Goal: Use online tool/utility: Utilize a website feature to perform a specific function

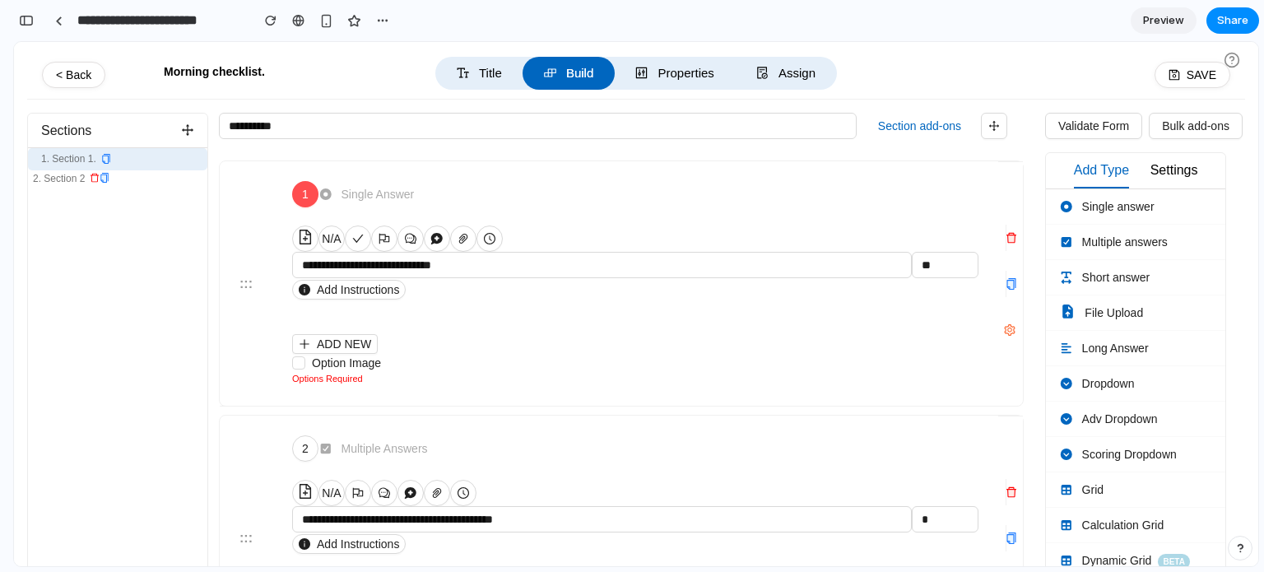
scroll to position [6, 0]
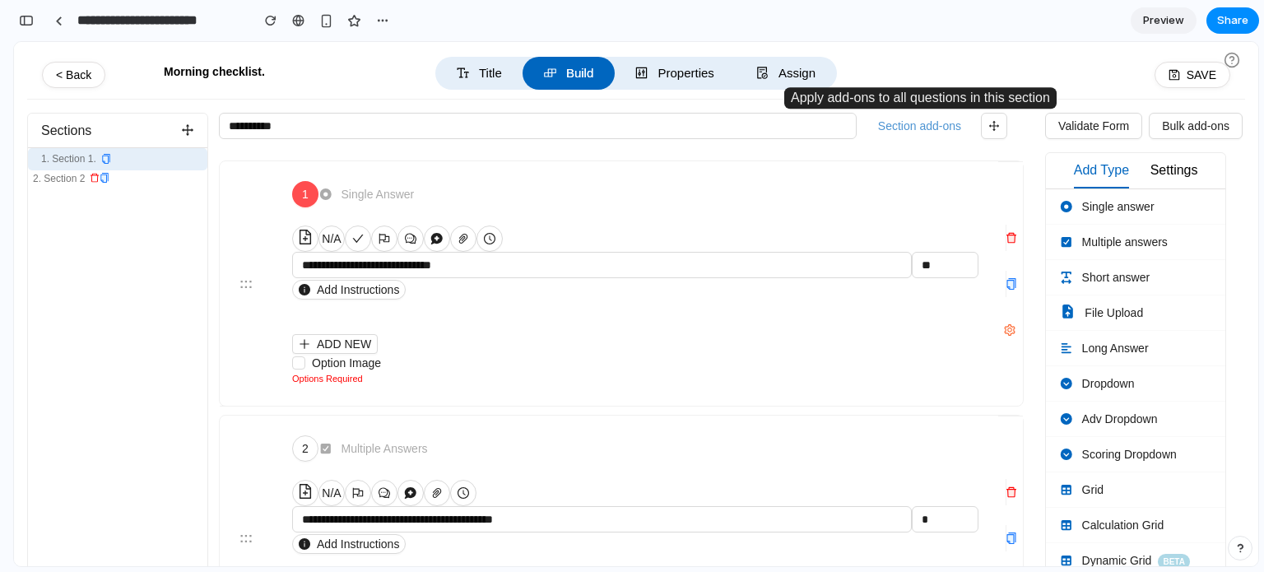
click at [937, 124] on button "Section add-ons" at bounding box center [919, 126] width 96 height 25
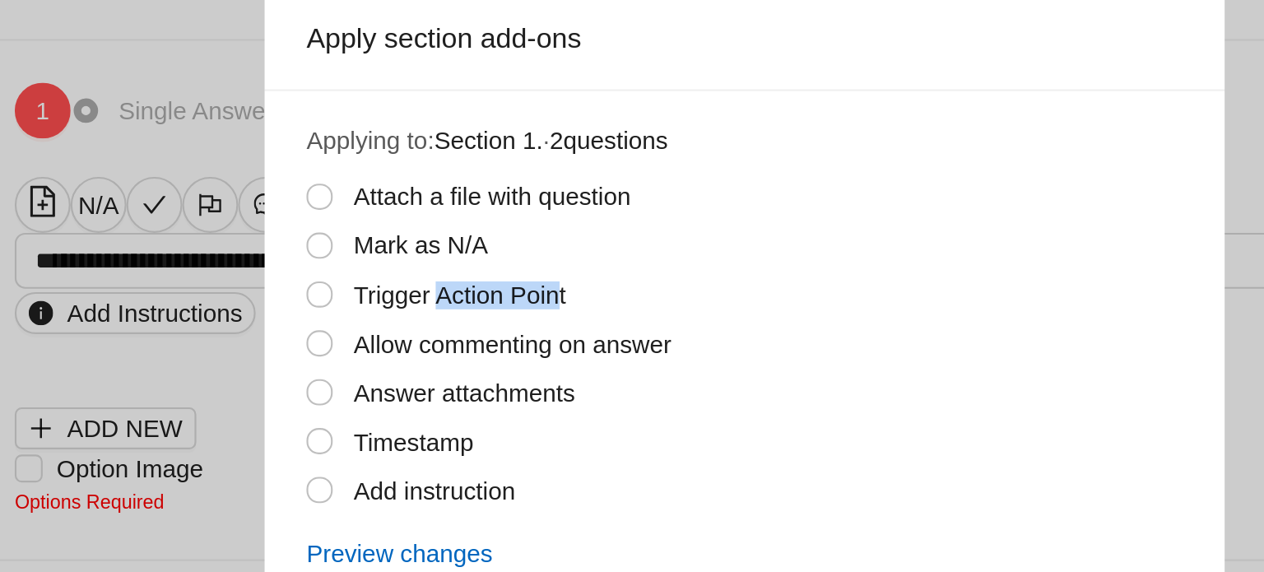
drag, startPoint x: -40, startPoint y: 27, endPoint x: -98, endPoint y: 22, distance: 57.8
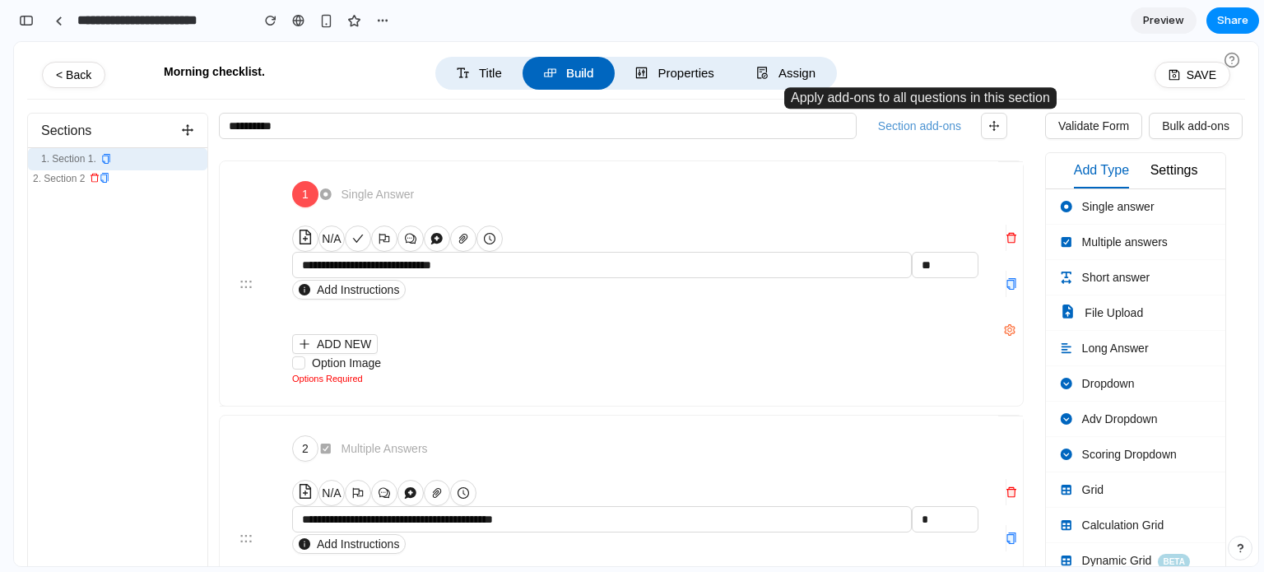
click at [926, 122] on button "Section add-ons" at bounding box center [919, 126] width 96 height 25
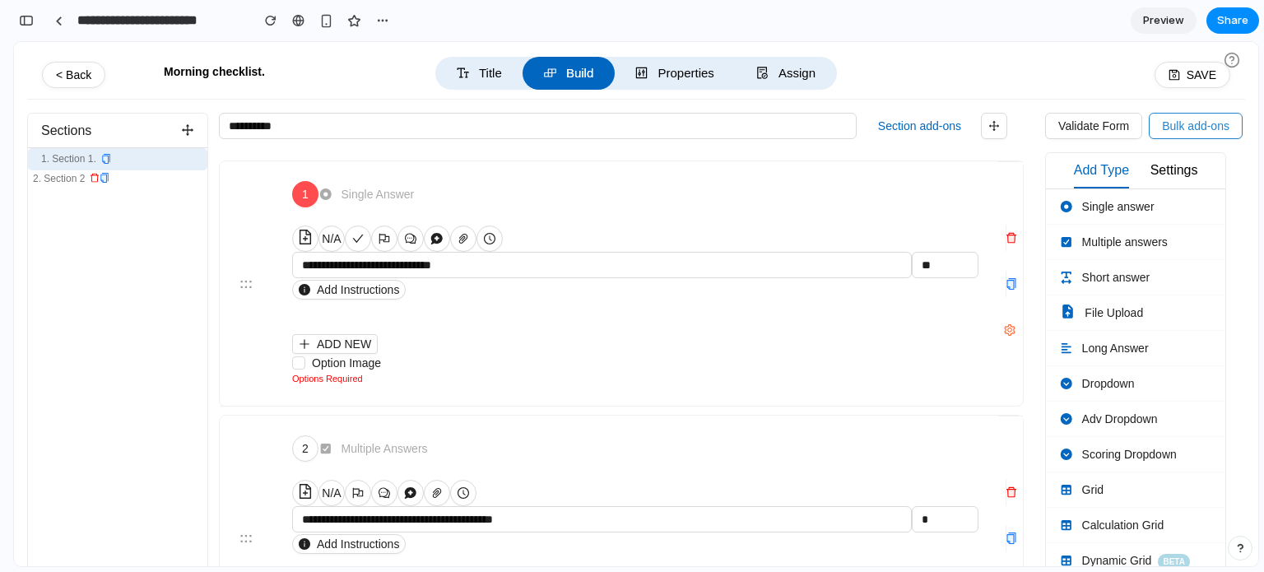
click at [1185, 120] on span "Bulk add-ons" at bounding box center [1195, 126] width 67 height 18
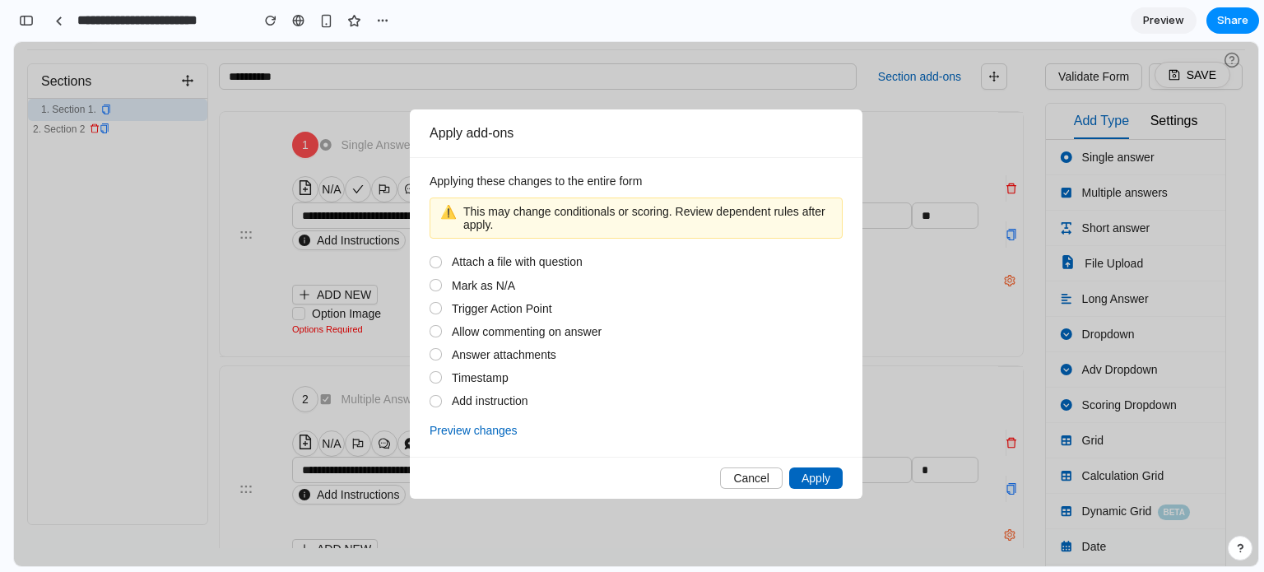
scroll to position [0, 0]
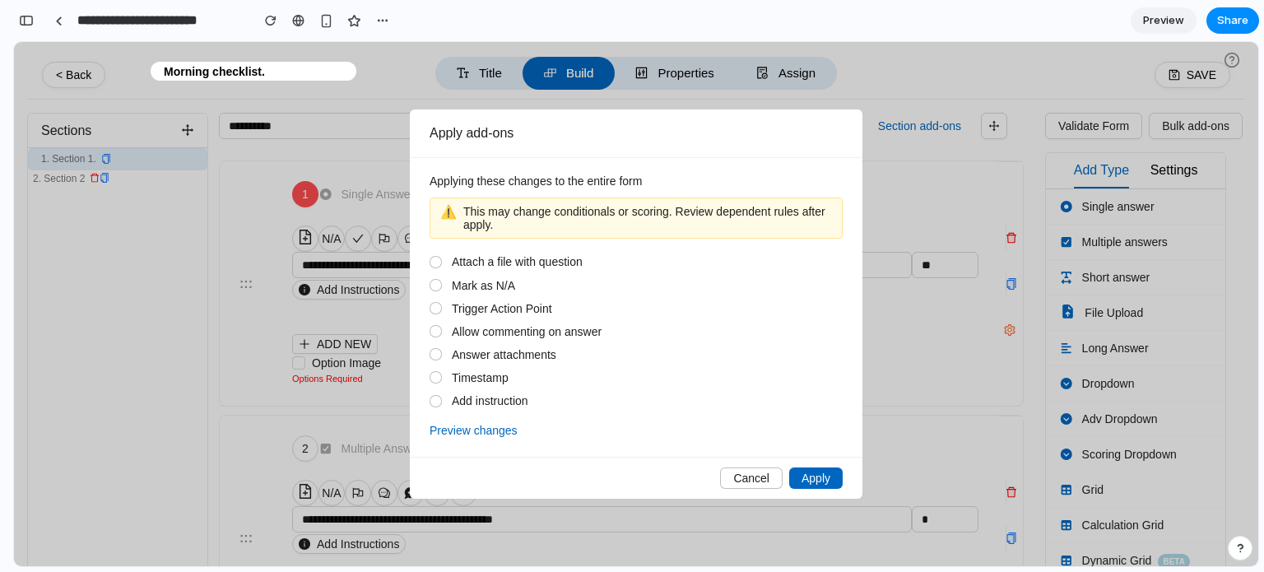
click at [487, 441] on div "Applying these changes to the entire form ⚠️ This may change conditionals or sc…" at bounding box center [636, 307] width 452 height 299
click at [490, 432] on button "Preview changes" at bounding box center [473, 430] width 88 height 20
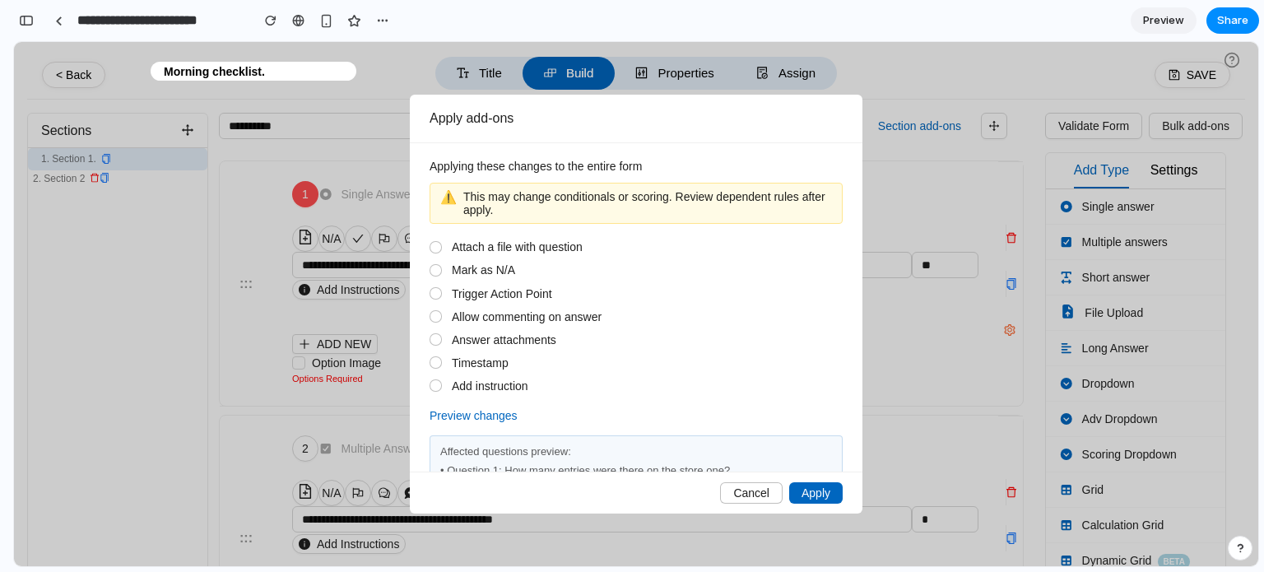
click at [475, 417] on button "Preview changes" at bounding box center [473, 416] width 88 height 20
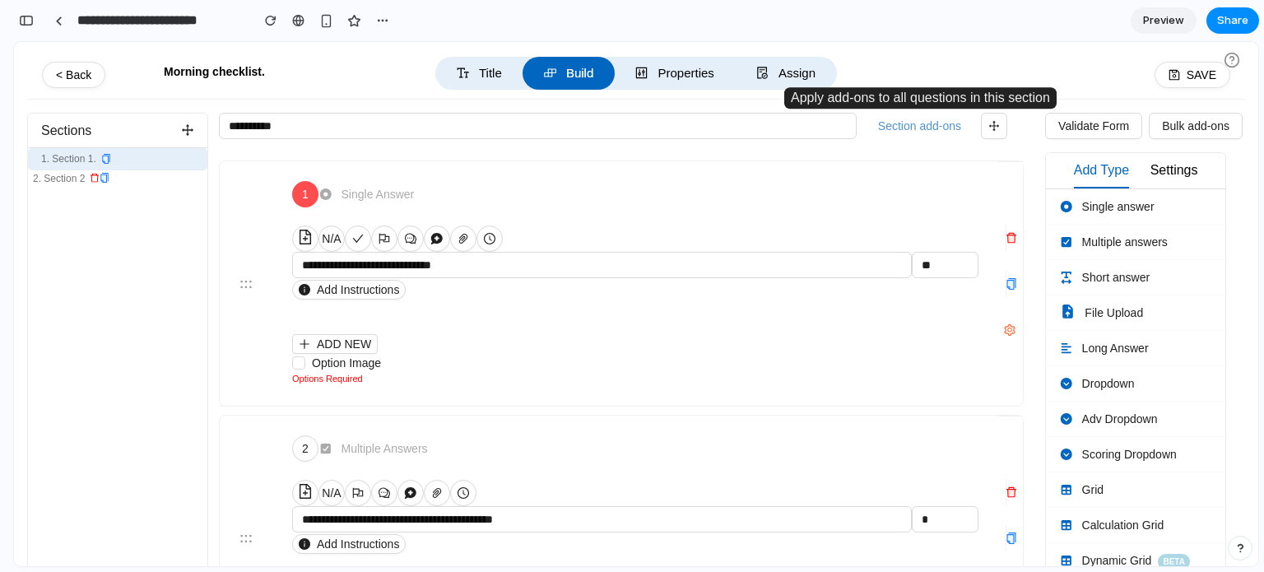
click at [949, 124] on button "Section add-ons" at bounding box center [919, 126] width 96 height 25
